Goal: Task Accomplishment & Management: Use online tool/utility

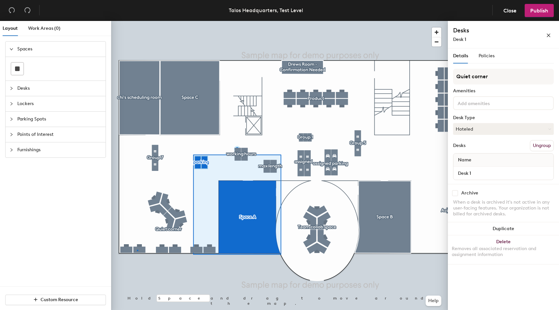
click at [137, 21] on div at bounding box center [279, 21] width 337 height 0
click at [168, 21] on div at bounding box center [279, 21] width 337 height 0
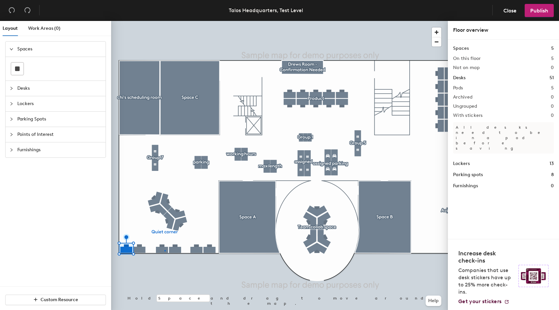
click at [164, 21] on div at bounding box center [279, 21] width 337 height 0
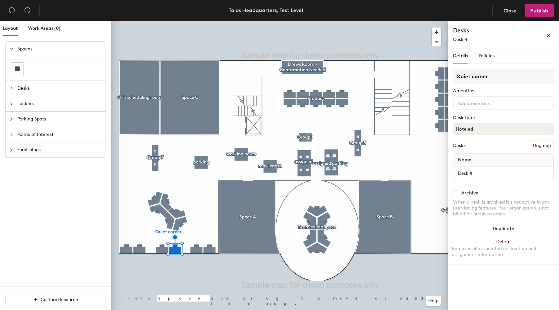
click at [201, 21] on div at bounding box center [279, 21] width 337 height 0
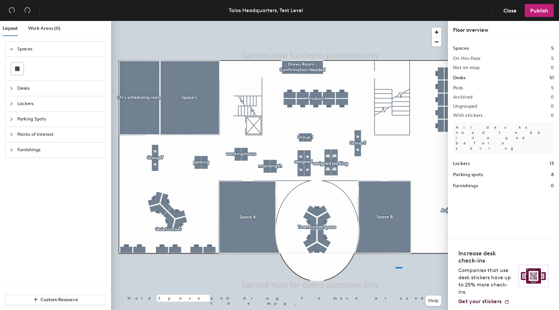
click at [381, 21] on div at bounding box center [279, 21] width 337 height 0
click at [31, 93] on span "Desks" at bounding box center [59, 88] width 84 height 15
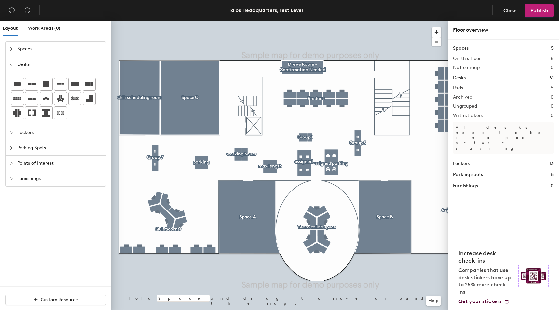
click at [130, 179] on div "Layout Work Areas (0) Spaces Desks Lockers Parking Spots Points of Interest Fur…" at bounding box center [279, 166] width 559 height 291
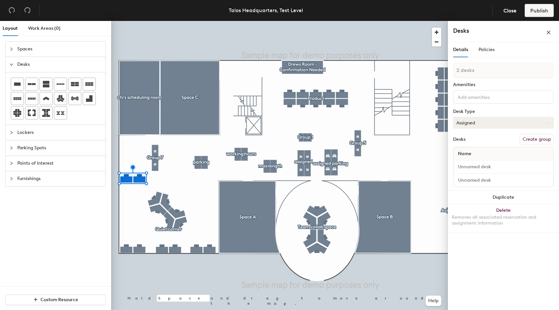
drag, startPoint x: 532, startPoint y: 139, endPoint x: 507, endPoint y: 128, distance: 26.9
click at [532, 139] on button "Create group" at bounding box center [537, 139] width 34 height 11
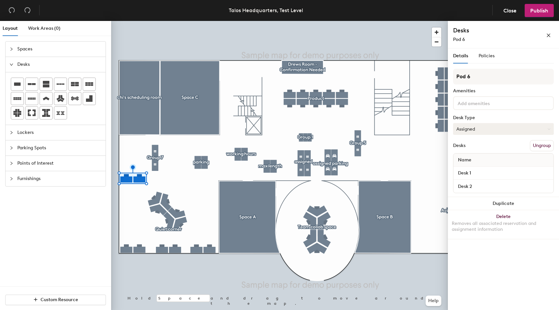
drag, startPoint x: 491, startPoint y: 125, endPoint x: 487, endPoint y: 131, distance: 7.0
click at [491, 125] on button "Assigned" at bounding box center [503, 129] width 101 height 12
drag, startPoint x: 478, startPoint y: 159, endPoint x: 475, endPoint y: 141, distance: 18.2
click at [478, 159] on div "Hot" at bounding box center [485, 159] width 65 height 10
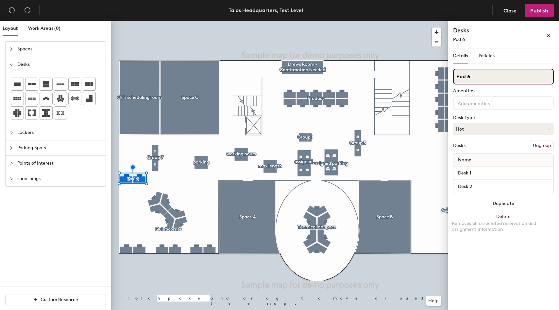
click at [471, 76] on input "Pod 6" at bounding box center [503, 77] width 101 height 16
type input "HOT"
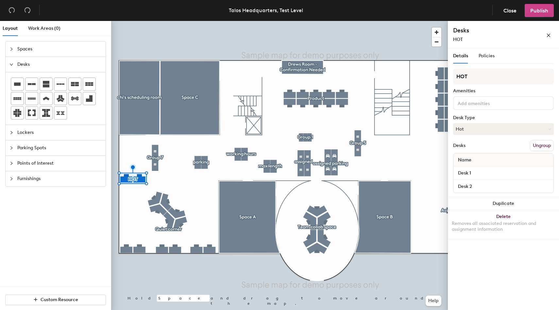
click at [535, 11] on span "Publish" at bounding box center [539, 11] width 18 height 6
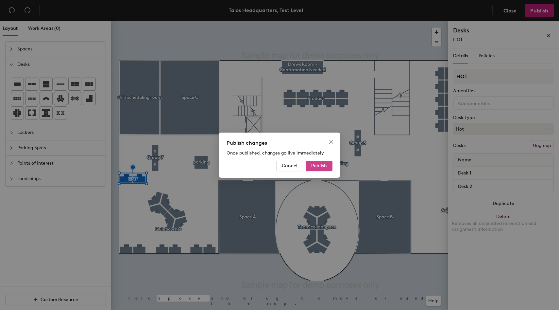
click at [320, 166] on span "Publish" at bounding box center [319, 166] width 16 height 6
